Goal: Find specific page/section: Find specific page/section

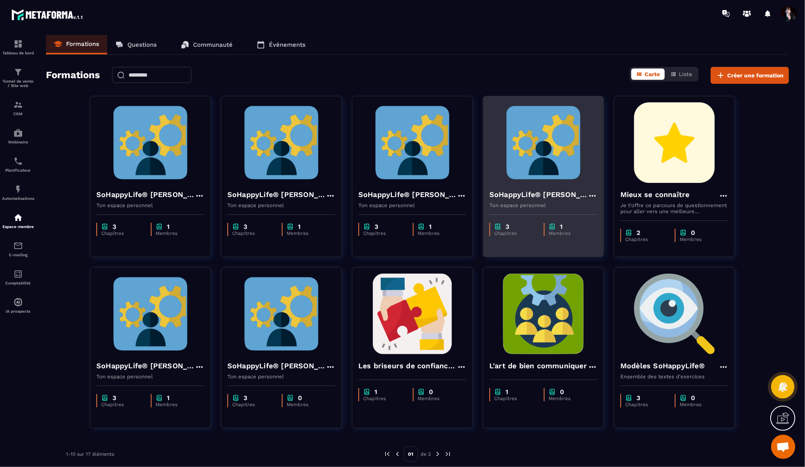
scroll to position [8059, 0]
click at [530, 168] on img at bounding box center [544, 142] width 108 height 81
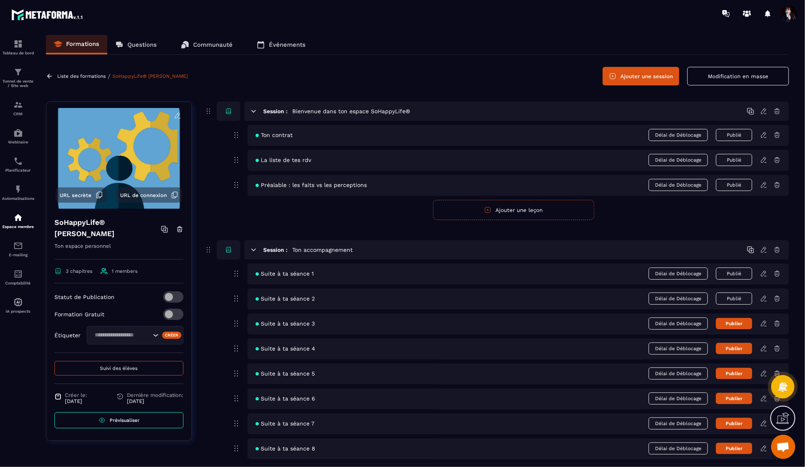
click at [125, 369] on span "Suivi des élèves" at bounding box center [119, 369] width 38 height 6
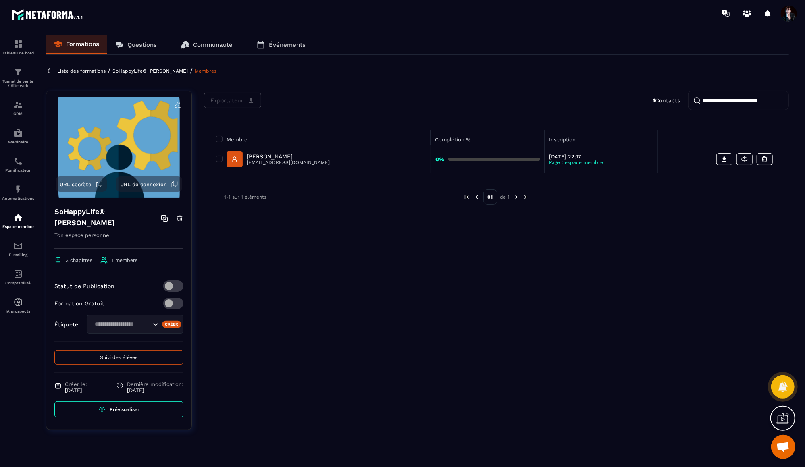
click at [148, 69] on p "SoHappyLife® [PERSON_NAME]" at bounding box center [150, 71] width 75 height 6
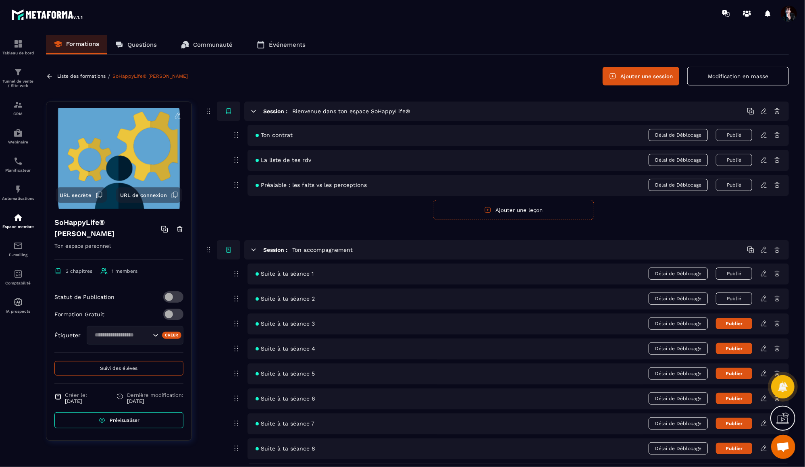
click at [77, 77] on p "Liste des formations" at bounding box center [81, 76] width 48 height 6
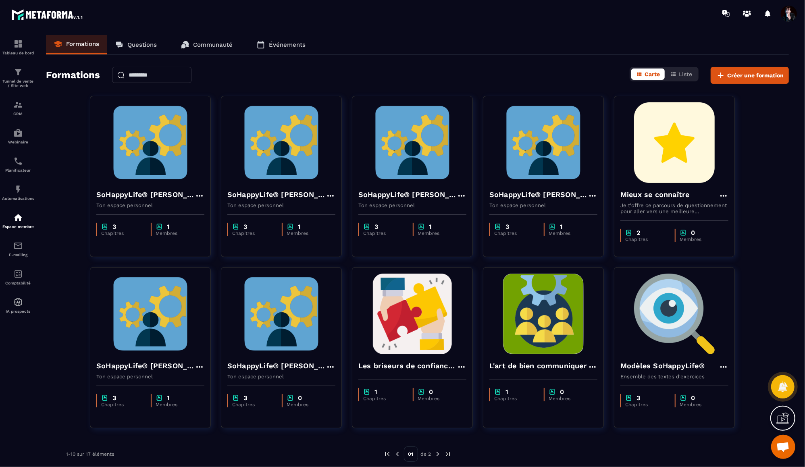
click at [787, 445] on span "Ouvrir le chat" at bounding box center [783, 447] width 13 height 11
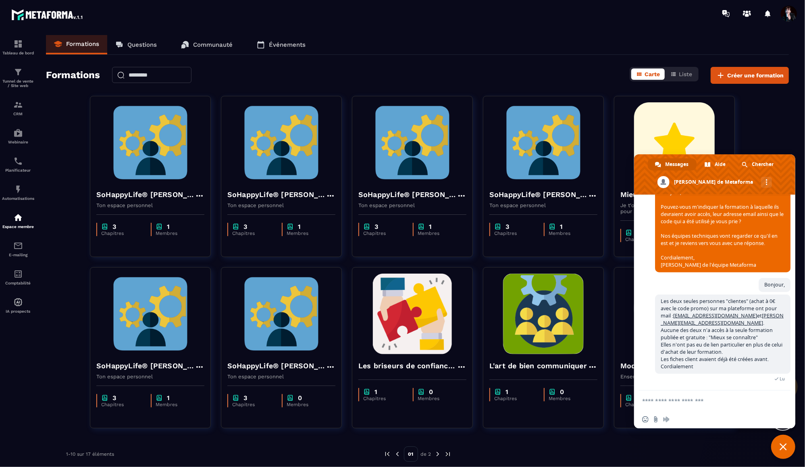
click at [787, 446] on span "Fermer le chat" at bounding box center [784, 447] width 24 height 24
